Goal: Information Seeking & Learning: Learn about a topic

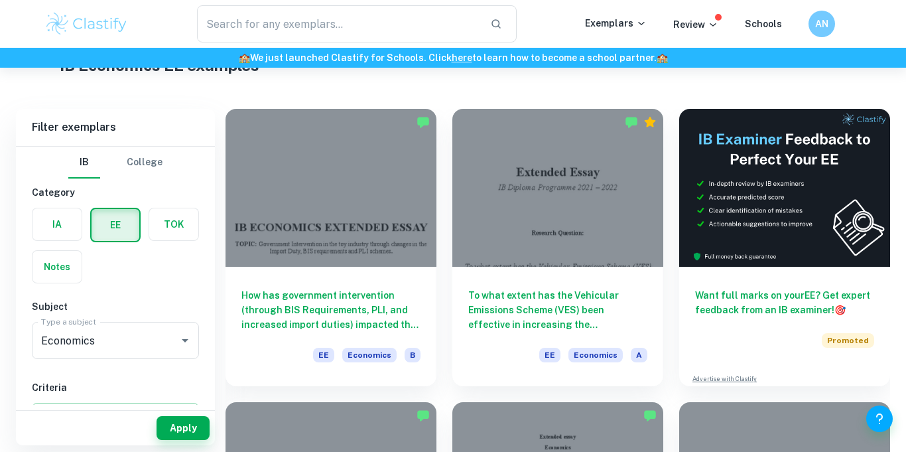
checkbox input "true"
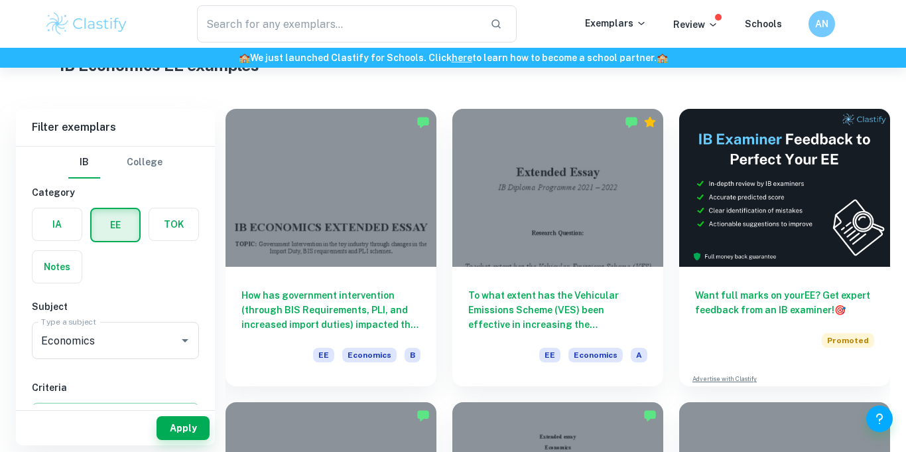
scroll to position [60, 0]
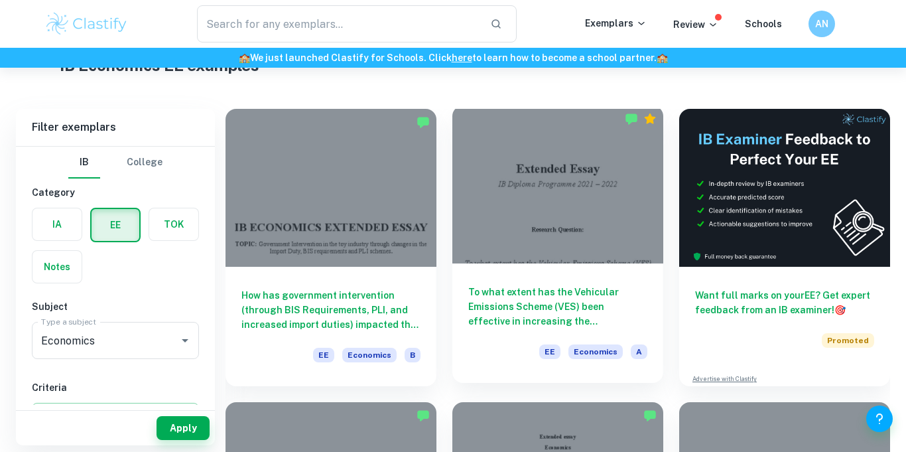
click at [546, 184] on div at bounding box center [558, 184] width 211 height 158
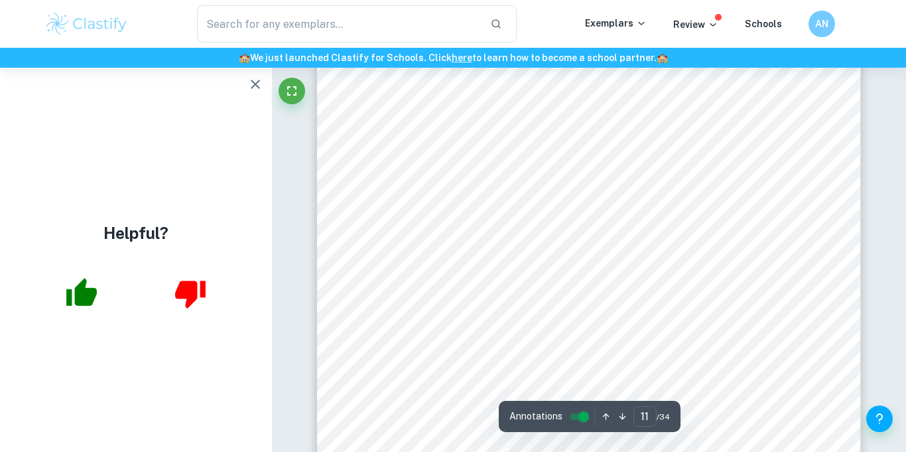
scroll to position [7899, 0]
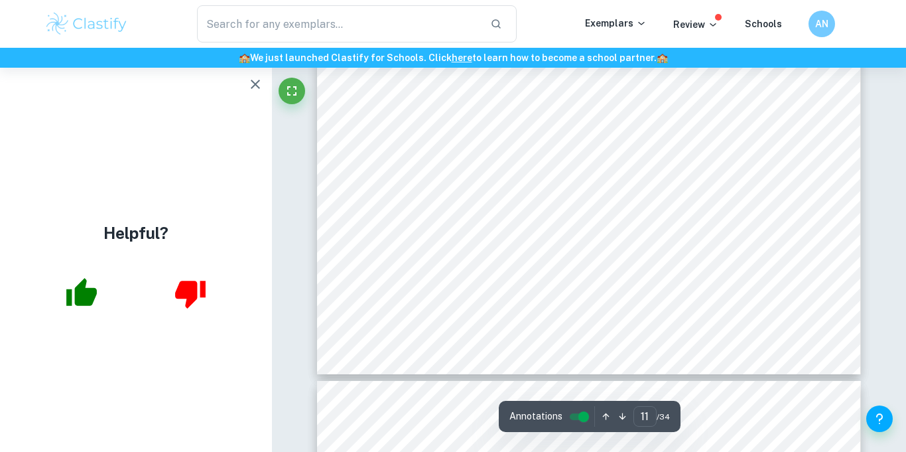
type input "12"
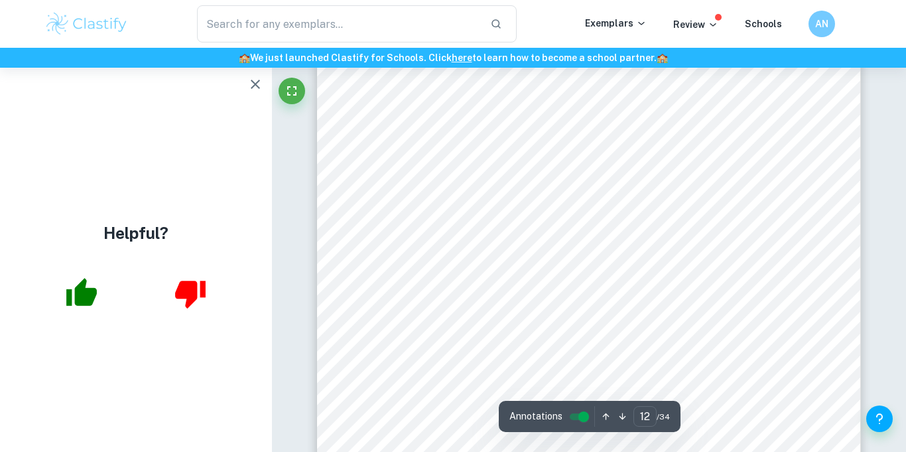
scroll to position [8745, 0]
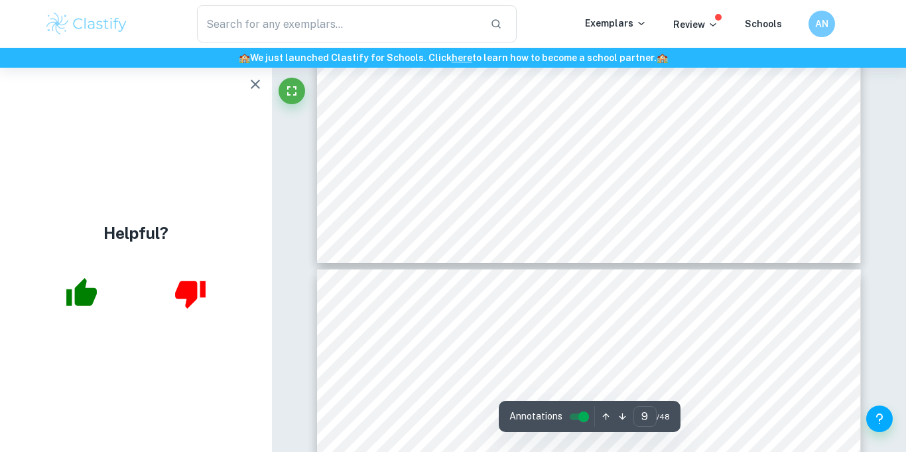
type input "10"
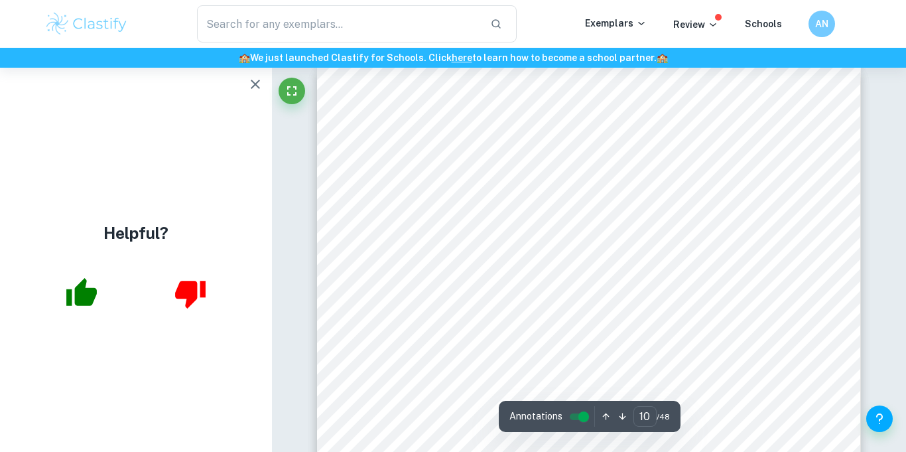
scroll to position [7106, 0]
